Goal: Task Accomplishment & Management: Manage account settings

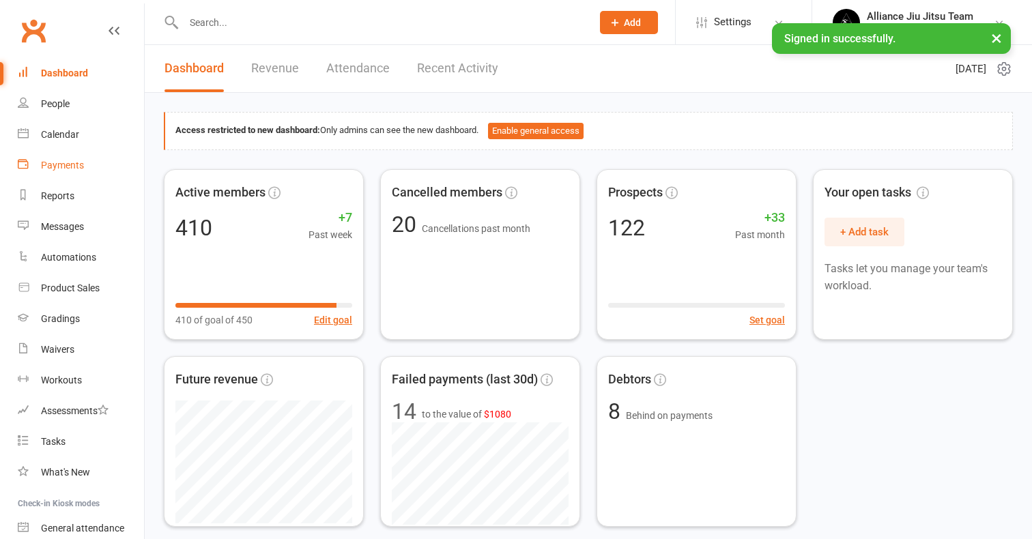
click at [61, 166] on div "Payments" at bounding box center [62, 165] width 43 height 11
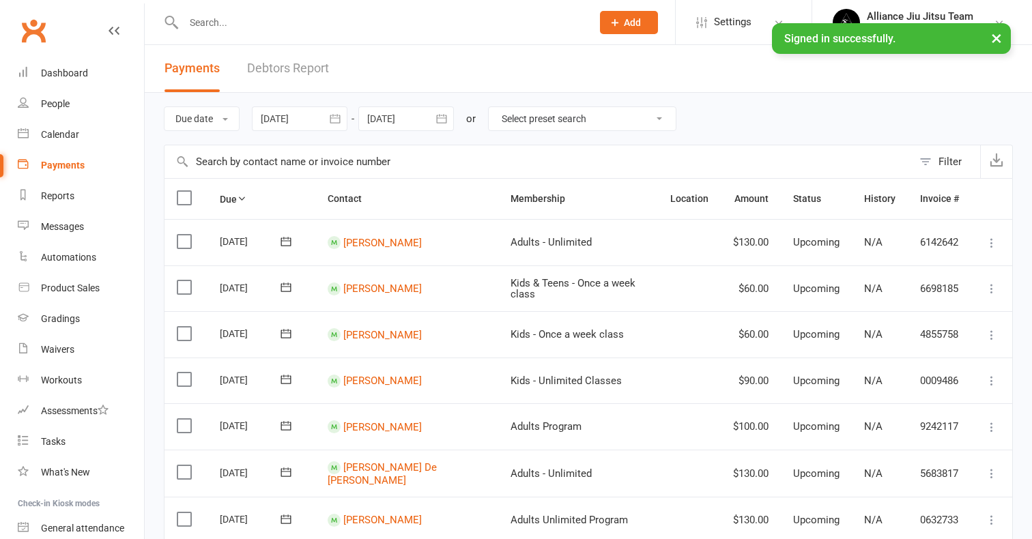
click at [314, 70] on link "Debtors Report" at bounding box center [288, 68] width 82 height 47
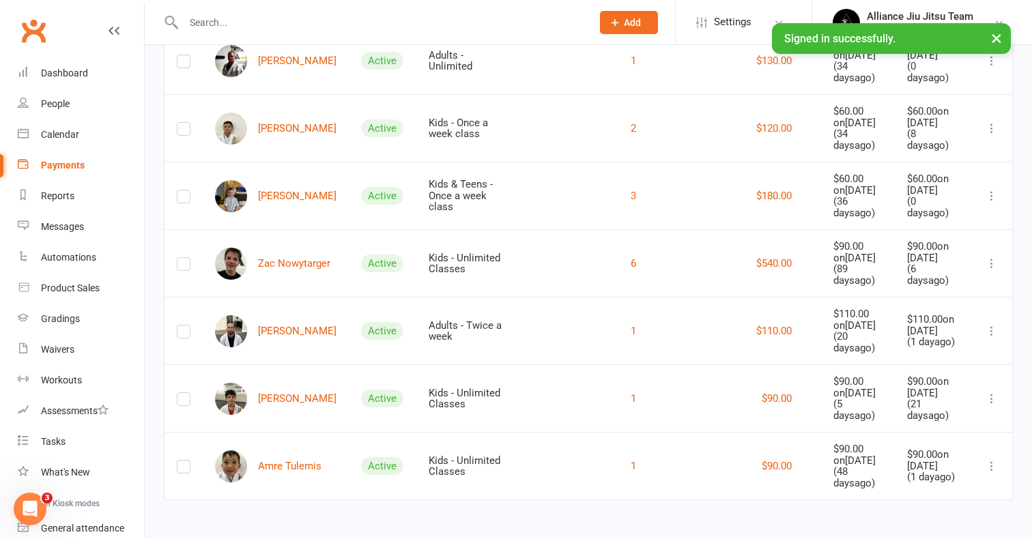
scroll to position [363, 0]
click at [272, 451] on link "Amre Tulemis" at bounding box center [268, 467] width 107 height 32
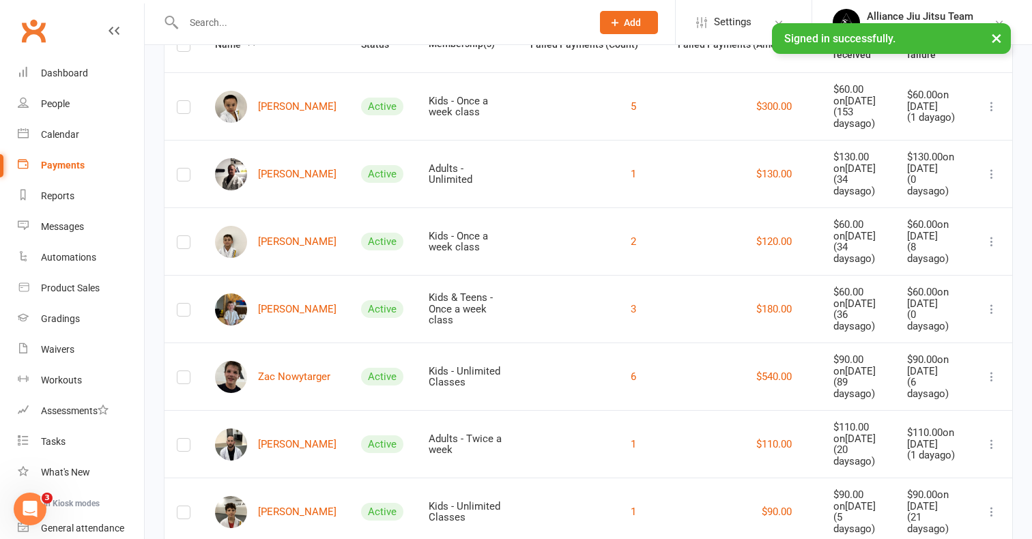
scroll to position [159, 0]
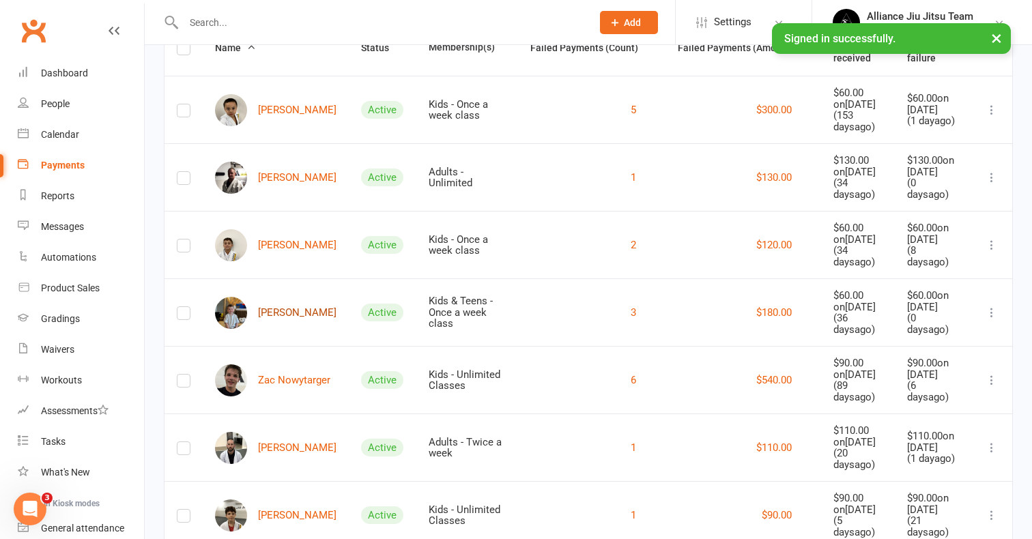
click at [270, 329] on link "Hunter Lloyd" at bounding box center [276, 313] width 122 height 32
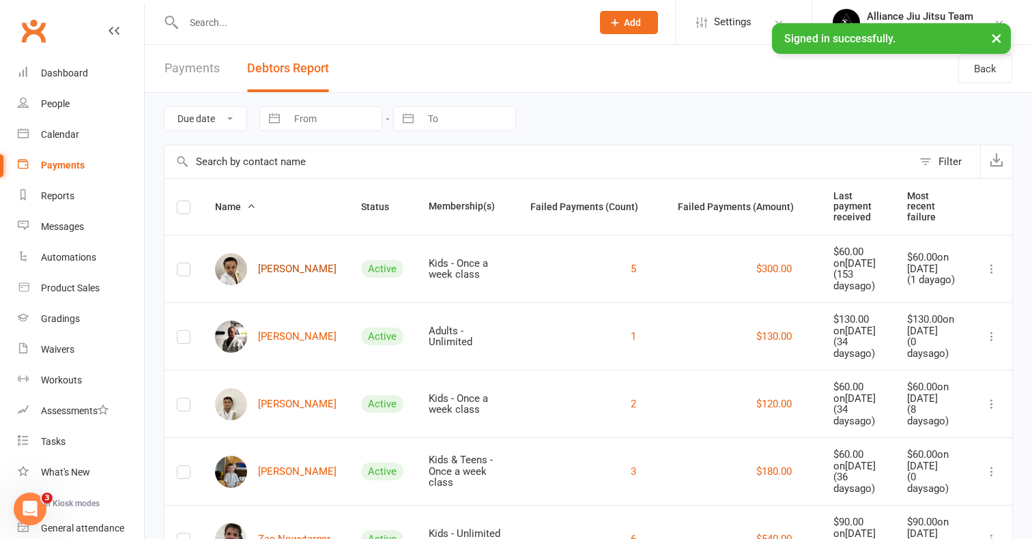
click at [272, 272] on link "Kyenne Greer" at bounding box center [276, 269] width 122 height 32
click at [282, 421] on link "Xavier Ianni" at bounding box center [276, 404] width 122 height 32
